Goal: Complete application form: Complete application form

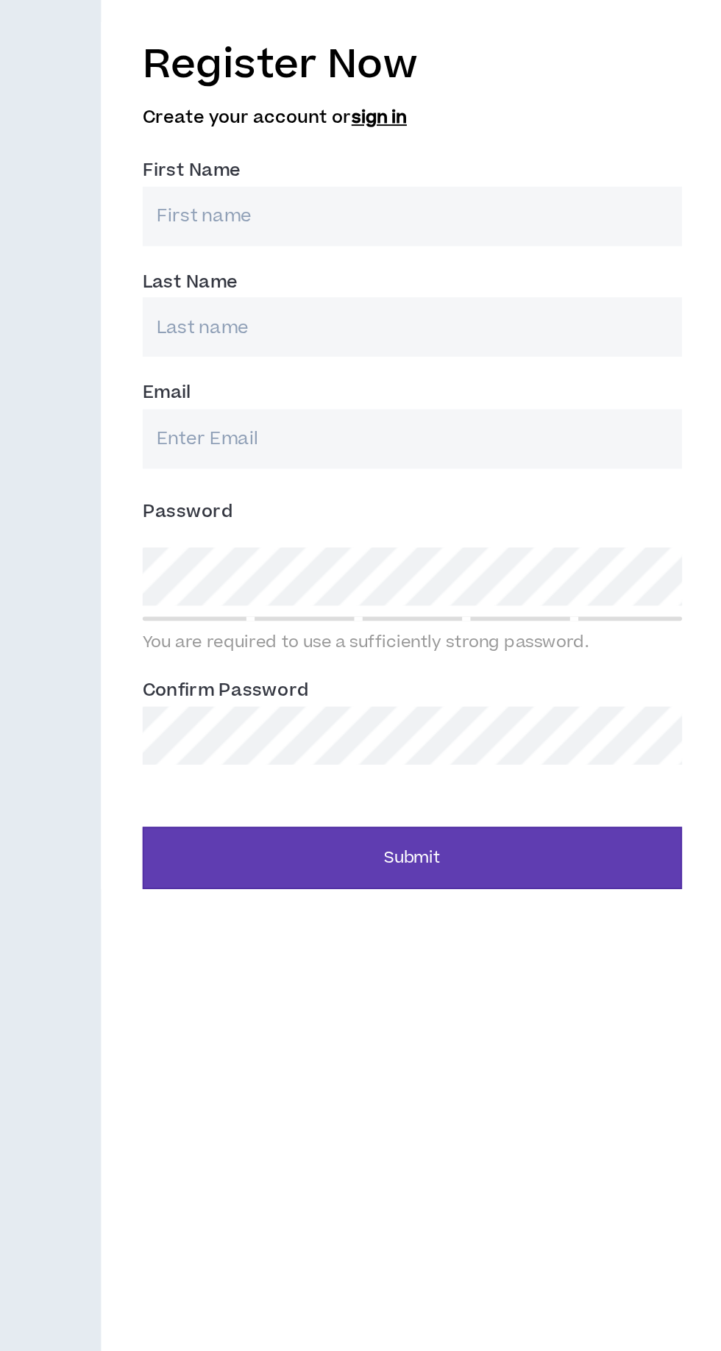
click at [555, 110] on input "First Name *" at bounding box center [555, 115] width 287 height 32
type input "[PERSON_NAME]"
type input "[EMAIL_ADDRESS][DOMAIN_NAME]"
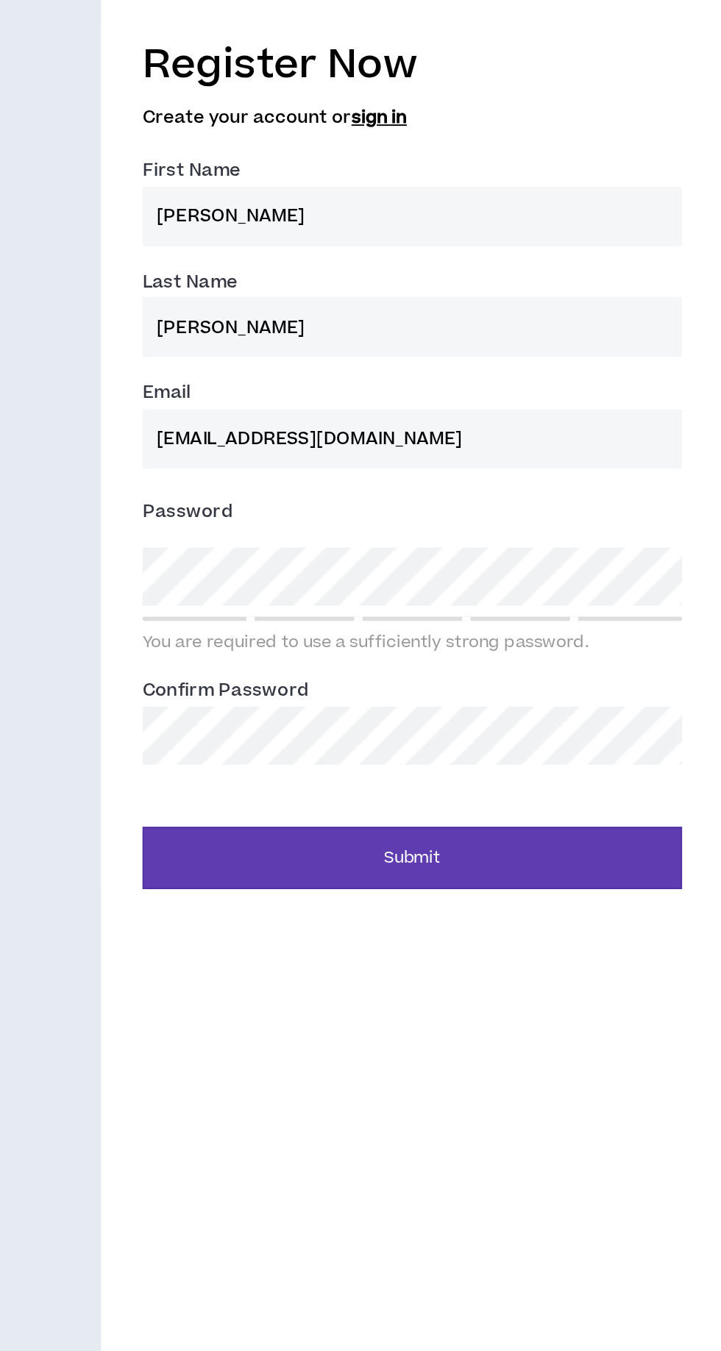
type input "[PERSON_NAME]"
click at [599, 230] on input "[EMAIL_ADDRESS][DOMAIN_NAME]" at bounding box center [555, 234] width 287 height 32
click at [630, 231] on input "[EMAIL_ADDRESS][DOMAIN_NAME]" at bounding box center [555, 234] width 287 height 32
type input "[PERSON_NAME][EMAIL_ADDRESS][PERSON_NAME][DOMAIN_NAME]"
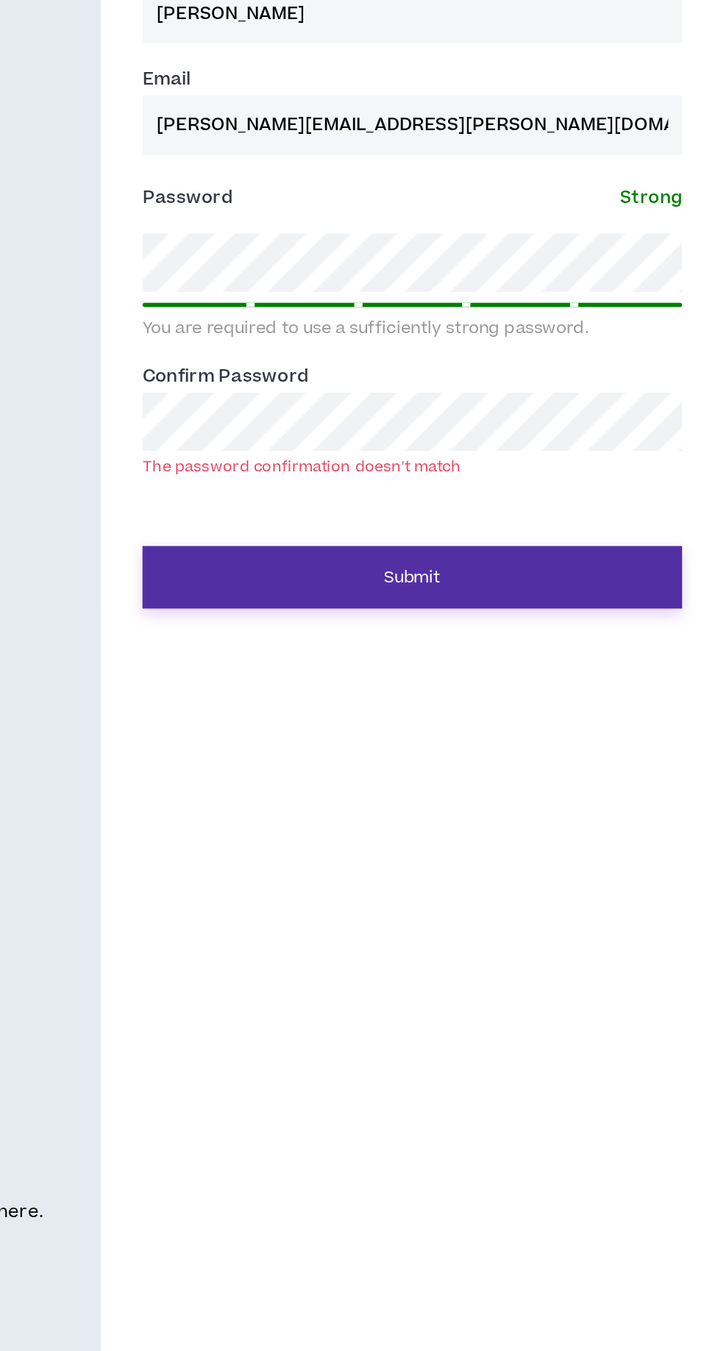
click at [605, 481] on button "Submit" at bounding box center [555, 474] width 287 height 33
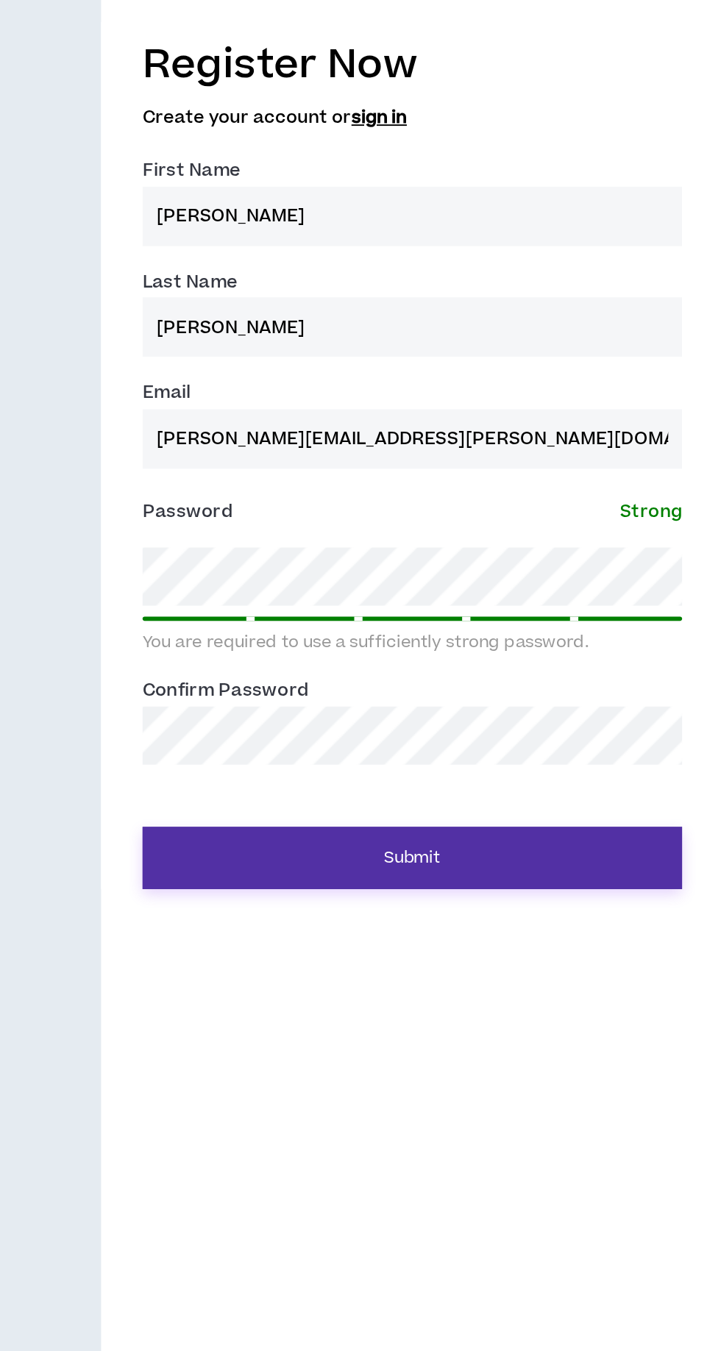
click at [608, 452] on button "Submit" at bounding box center [555, 456] width 287 height 33
